Goal: Find specific page/section

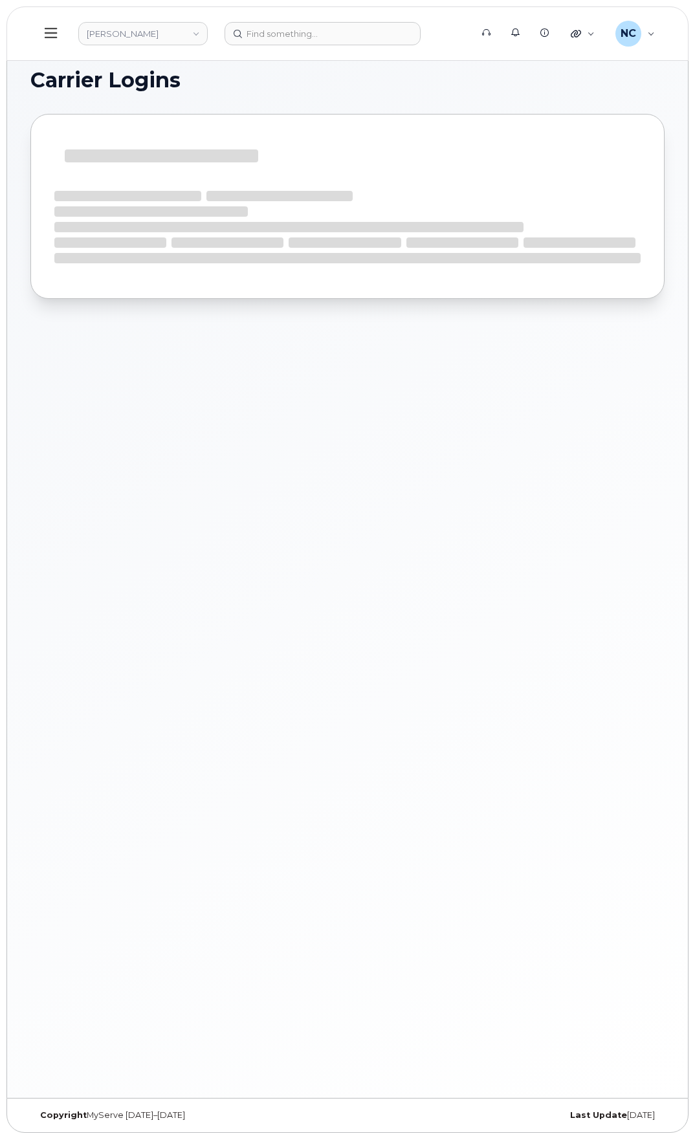
scroll to position [6, 0]
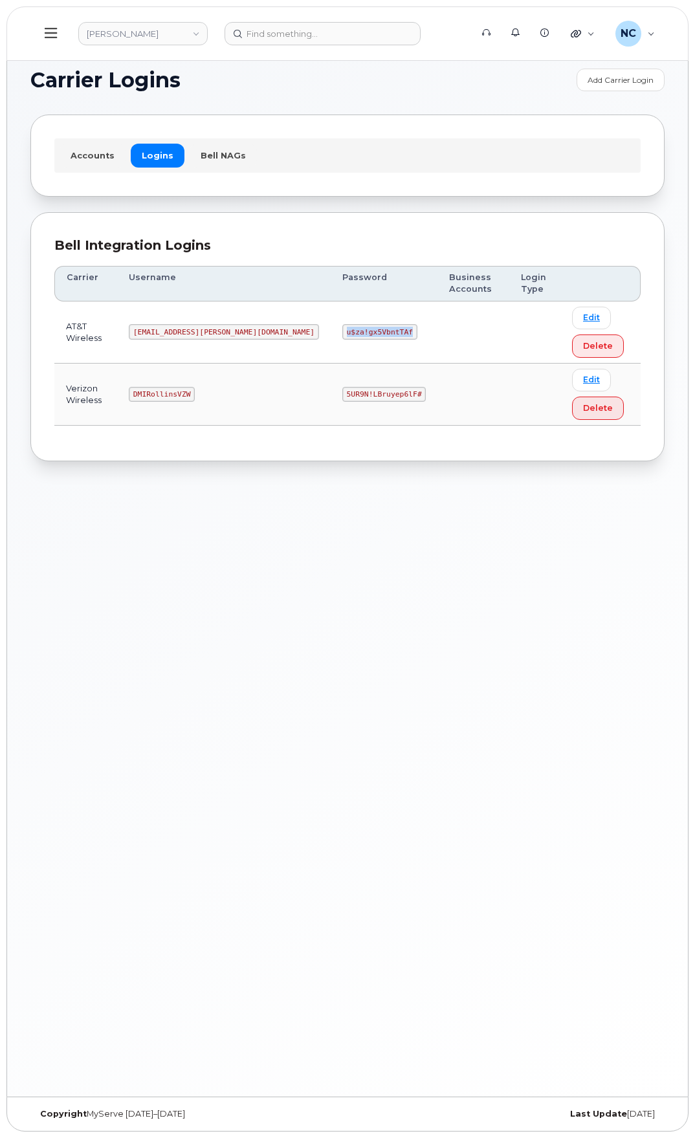
drag, startPoint x: 342, startPoint y: 322, endPoint x: 267, endPoint y: 334, distance: 76.1
click at [331, 334] on td "u$za!gx5VbntTAf" at bounding box center [384, 333] width 107 height 62
copy code "u$za!gx5VbntTAf"
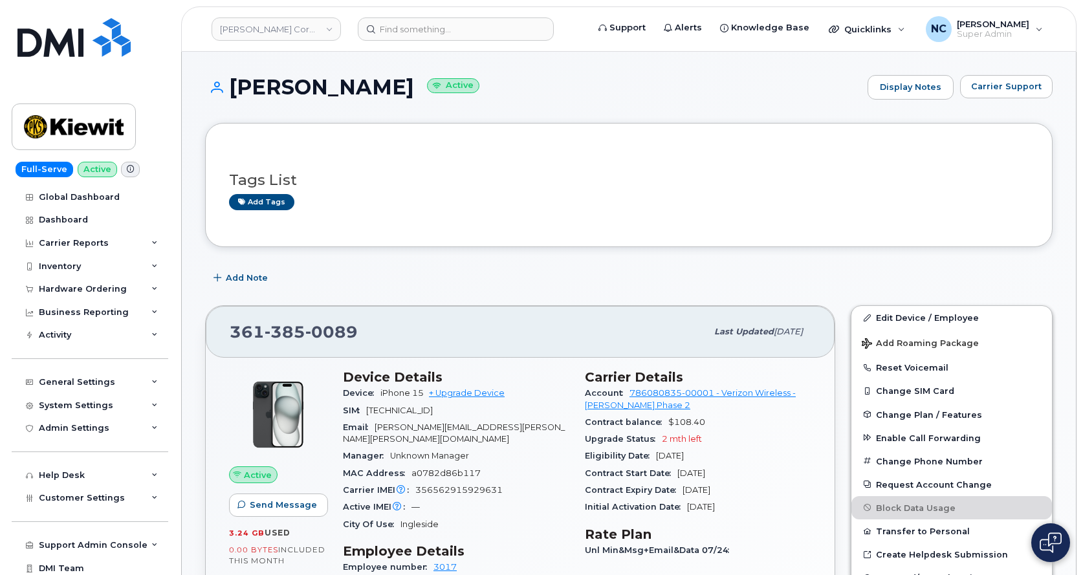
scroll to position [65, 0]
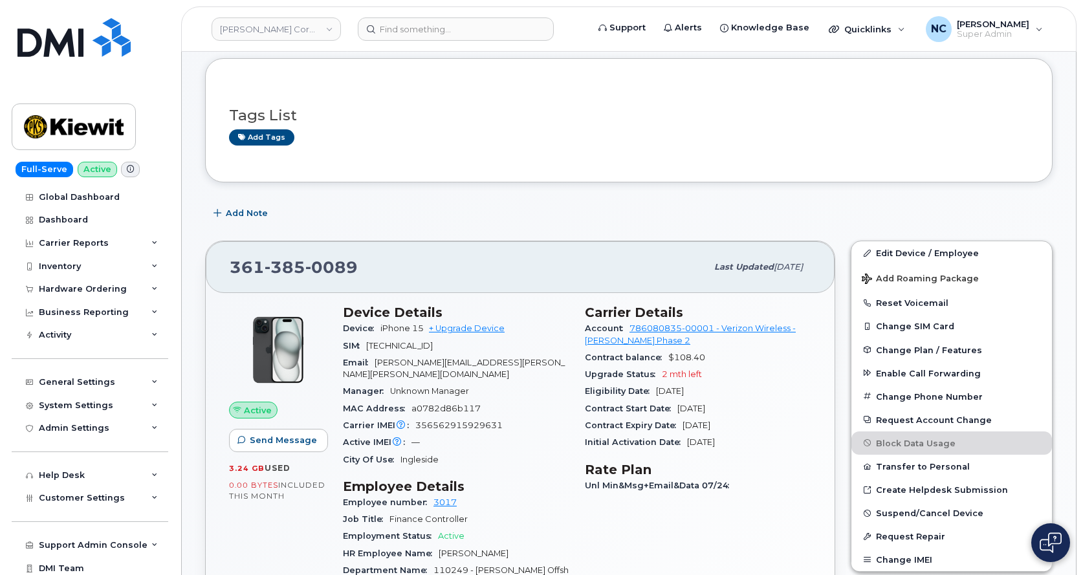
click at [409, 43] on header "[PERSON_NAME] Corporation Support Alerts Knowledge Base Quicklinks Suspend / Ca…" at bounding box center [629, 28] width 896 height 45
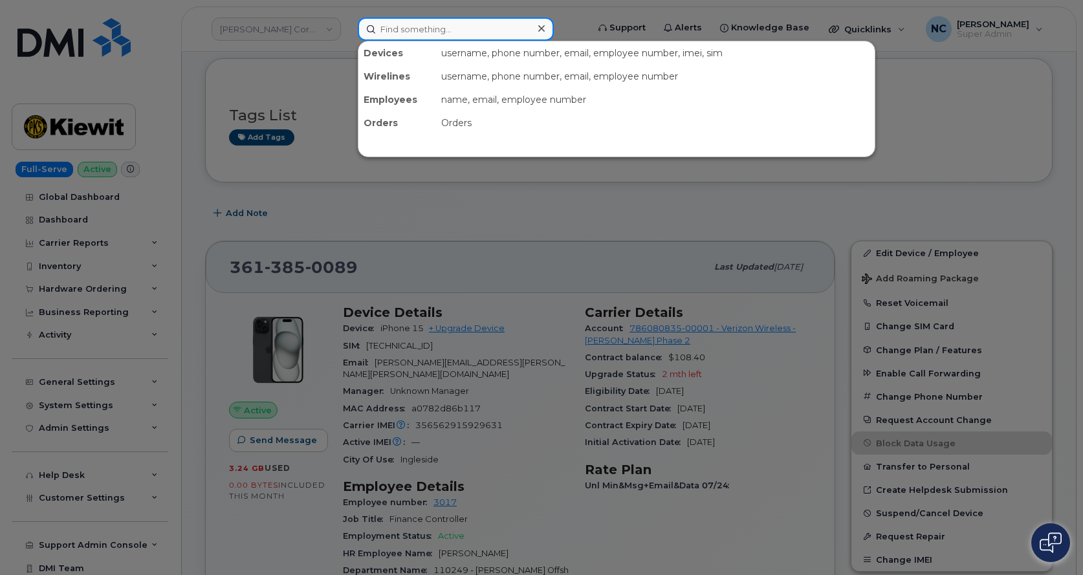
click at [412, 32] on input at bounding box center [456, 28] width 196 height 23
paste input "162217"
type input "162217"
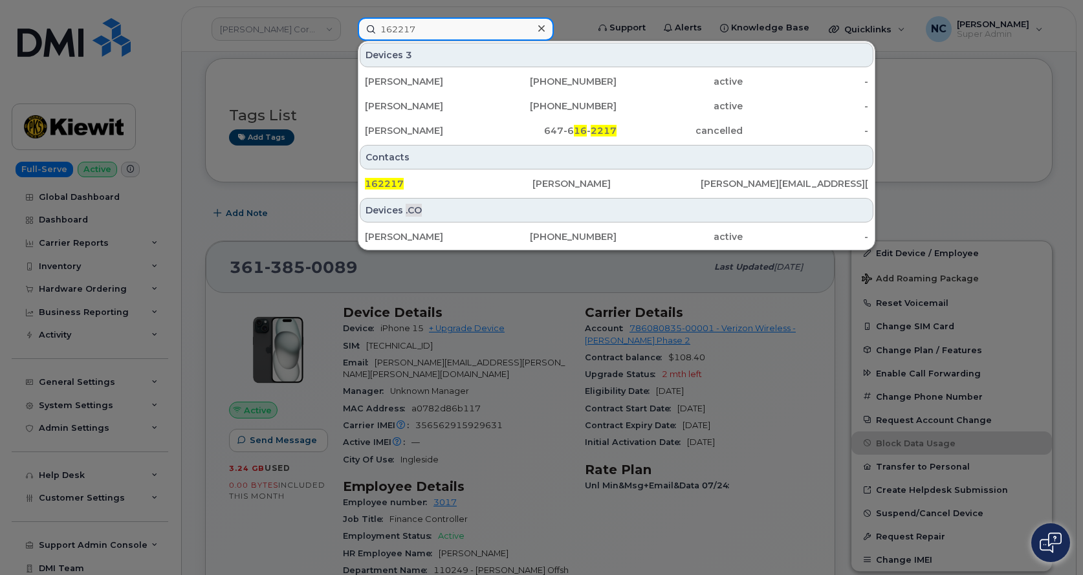
drag, startPoint x: 456, startPoint y: 30, endPoint x: 351, endPoint y: 30, distance: 104.2
click at [367, 30] on input "162217" at bounding box center [456, 28] width 196 height 23
click at [304, 26] on div at bounding box center [541, 287] width 1083 height 575
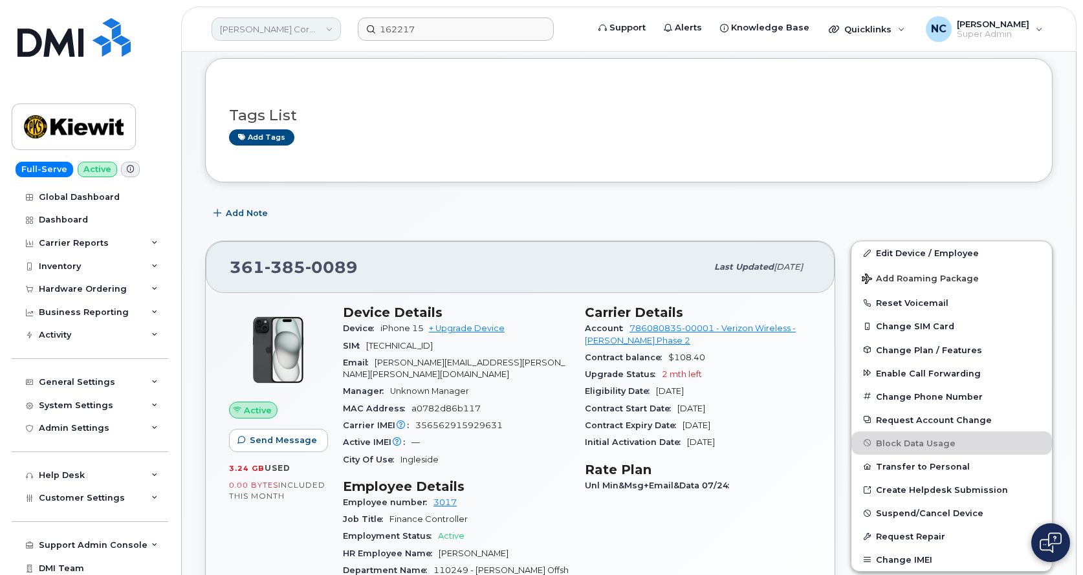
click at [299, 26] on link "[PERSON_NAME] Corporation" at bounding box center [276, 28] width 129 height 23
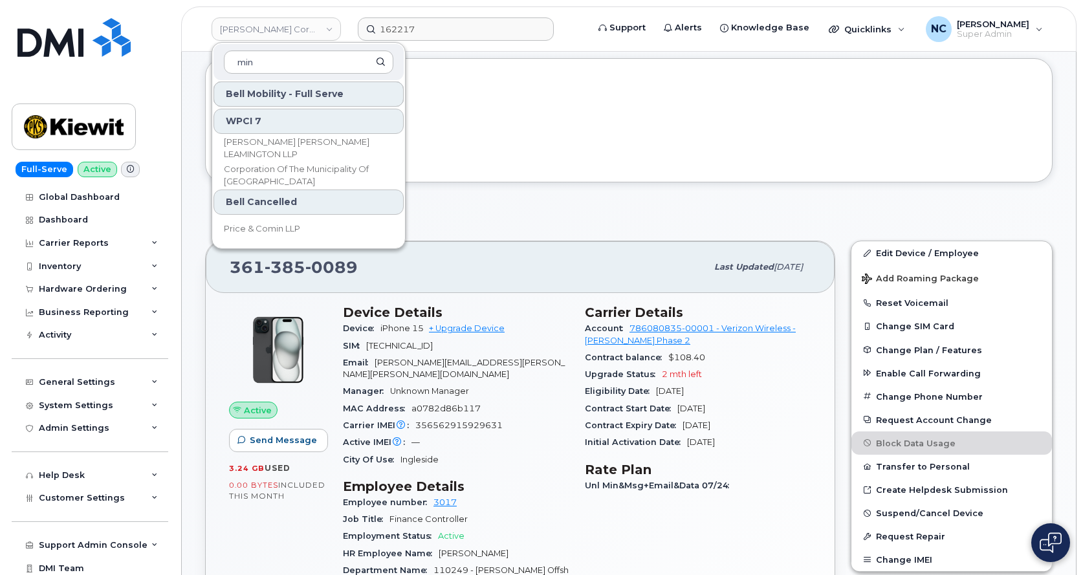
scroll to position [0, 0]
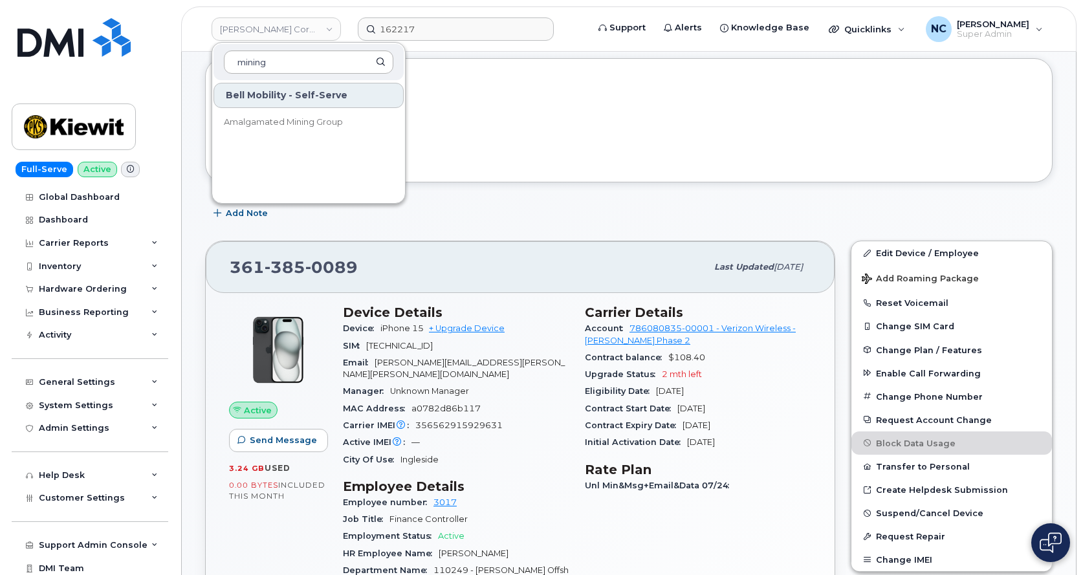
drag, startPoint x: 294, startPoint y: 63, endPoint x: 251, endPoint y: 67, distance: 42.9
click at [251, 67] on input "mining" at bounding box center [309, 61] width 170 height 23
type input "m"
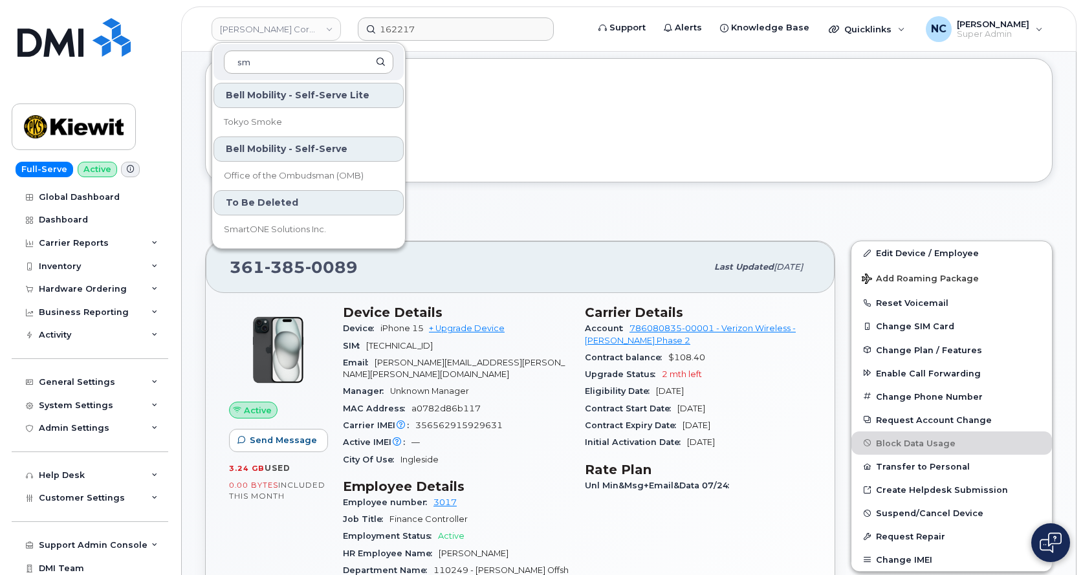
type input "s"
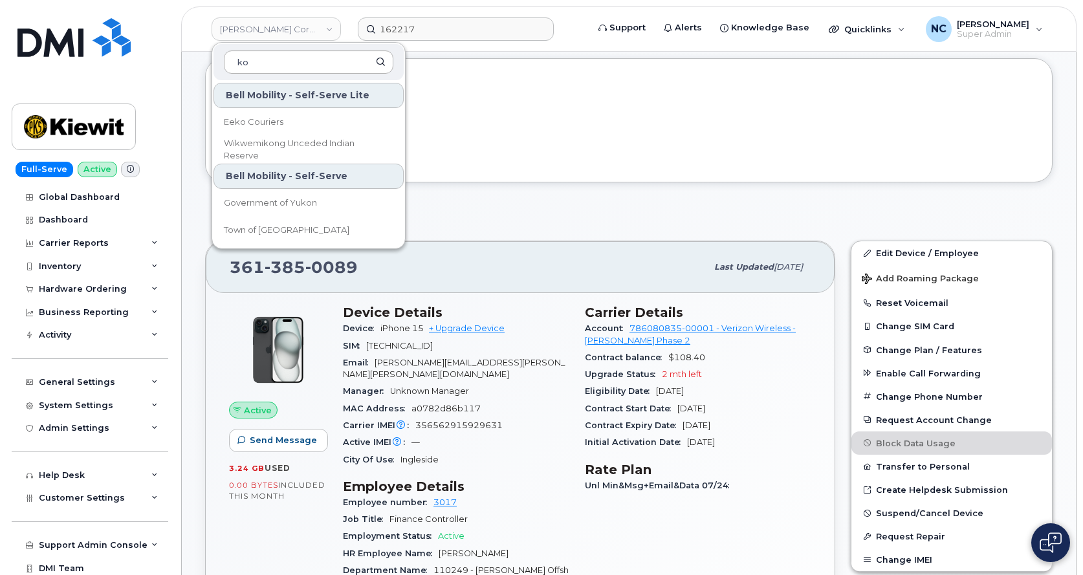
type input "k"
click at [509, 118] on h3 "Tags List" at bounding box center [629, 115] width 800 height 16
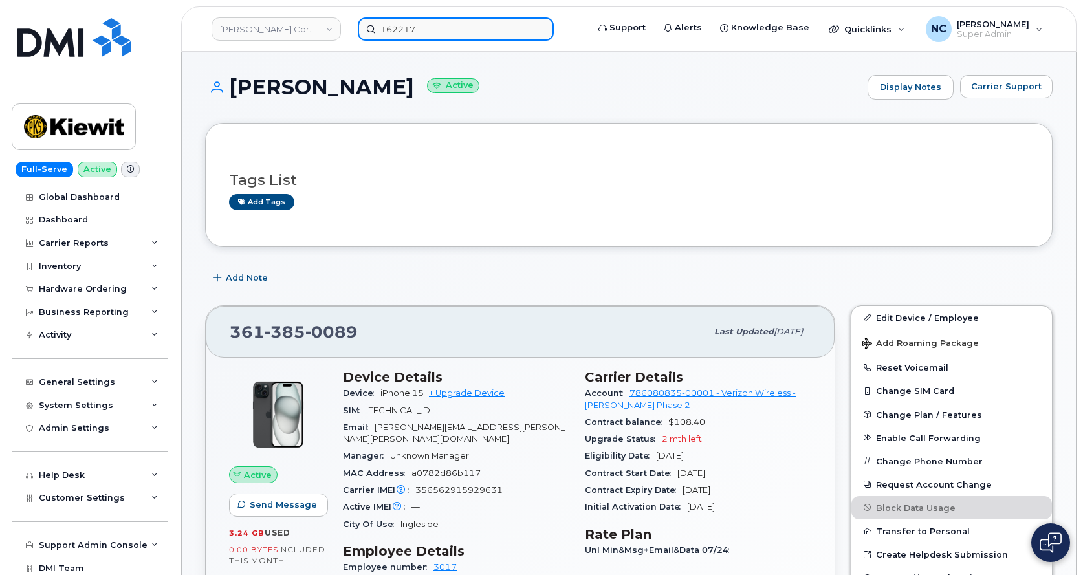
click at [460, 21] on input "162217" at bounding box center [456, 28] width 196 height 23
